Goal: Information Seeking & Learning: Learn about a topic

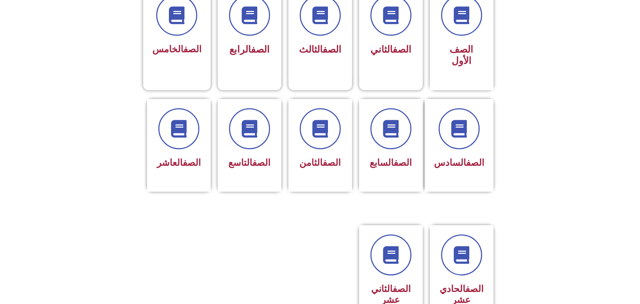
scroll to position [221, 0]
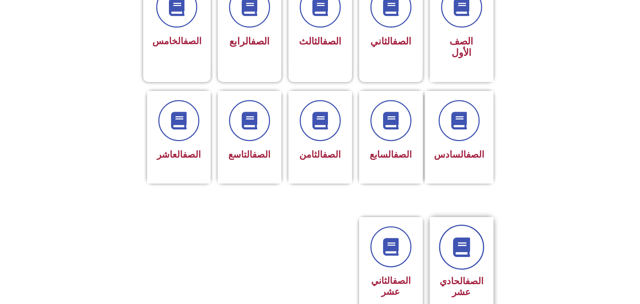
click at [469, 239] on link at bounding box center [461, 246] width 45 height 45
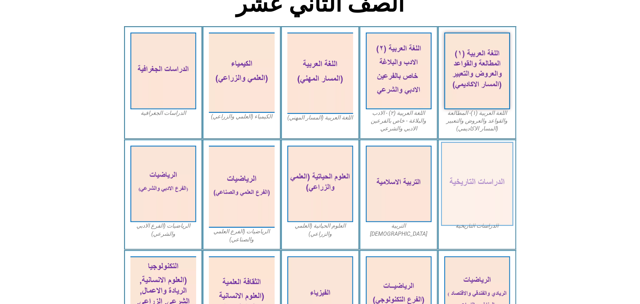
scroll to position [221, 0]
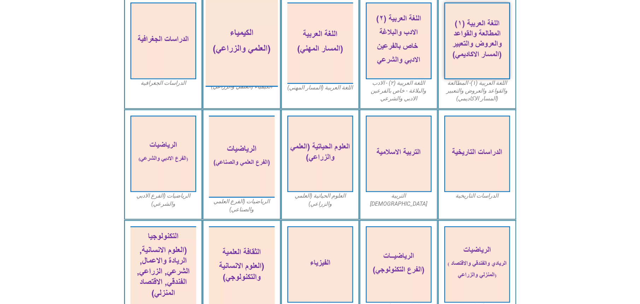
click at [233, 39] on img at bounding box center [241, 43] width 72 height 88
